Goal: Navigation & Orientation: Find specific page/section

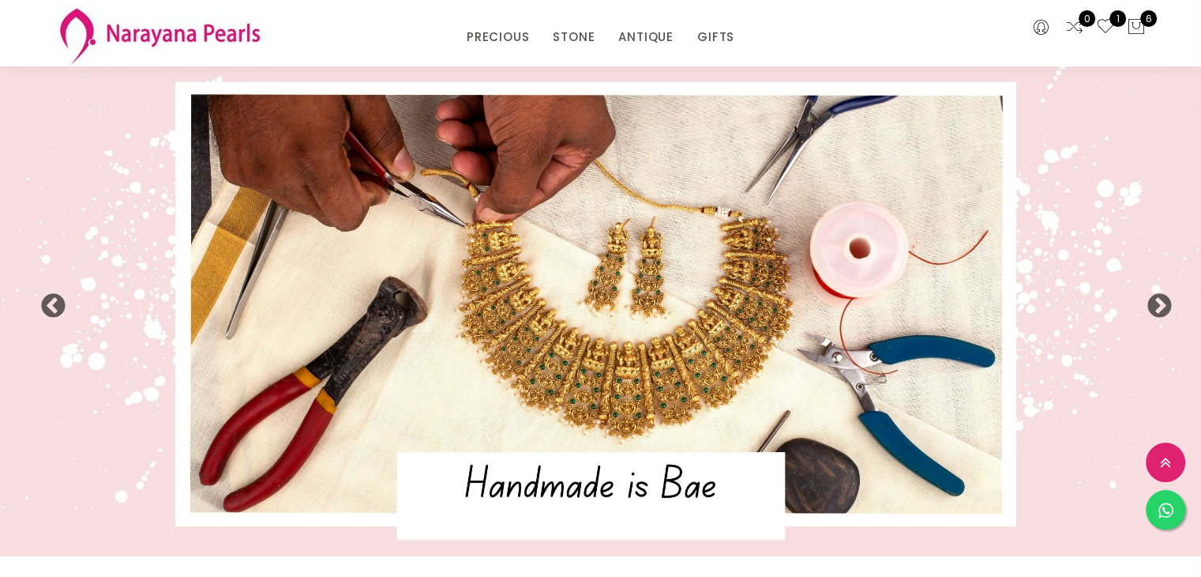
drag, startPoint x: 1208, startPoint y: 54, endPoint x: 1212, endPoint y: -69, distance: 123.3
click at [1201, 0] on html "INR CAD HKD GBP IDR INR JPY MYR USD MXN AUD Call Us [PHONE_NUMBER] Free Deliver…" at bounding box center [600, 288] width 1201 height 577
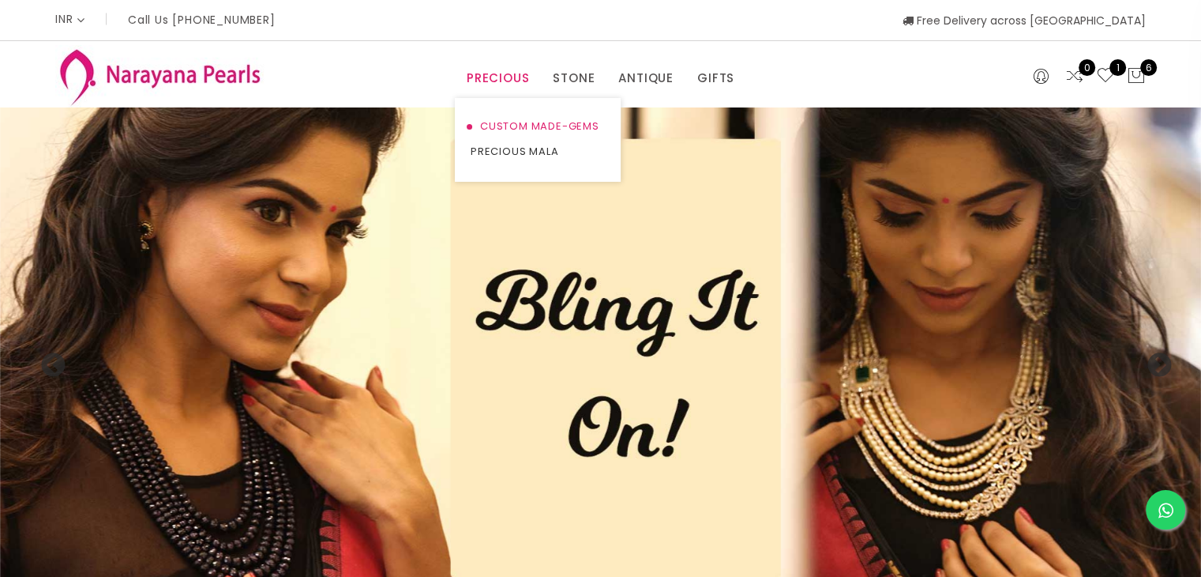
click at [515, 130] on link "CUSTOM MADE-GEMS" at bounding box center [538, 126] width 134 height 25
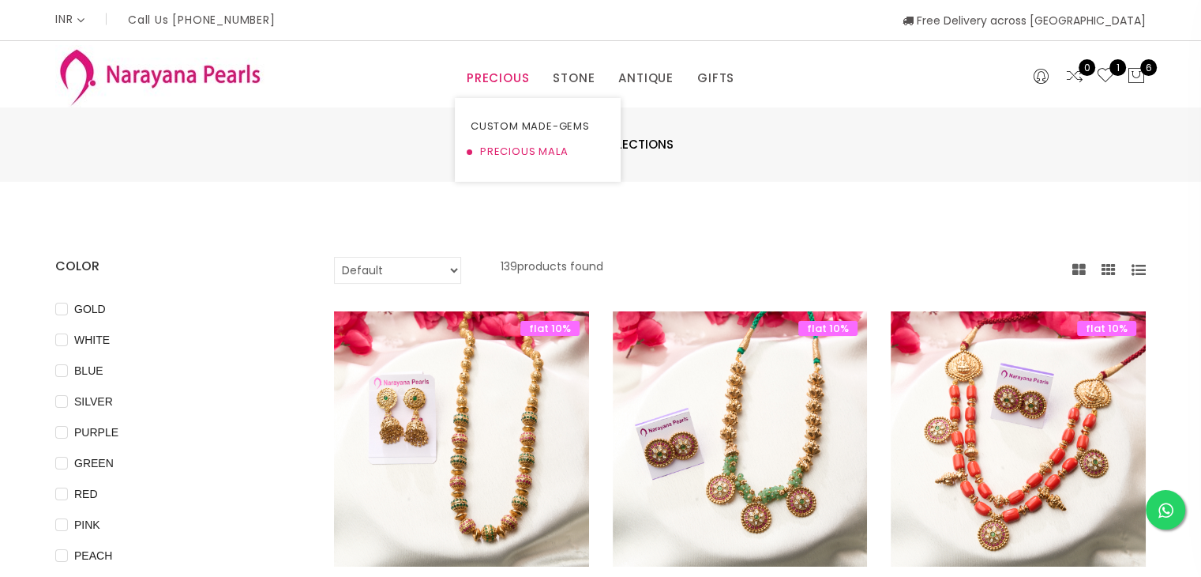
click at [527, 146] on link "PRECIOUS MALA" at bounding box center [538, 151] width 134 height 25
